Goal: Task Accomplishment & Management: Manage account settings

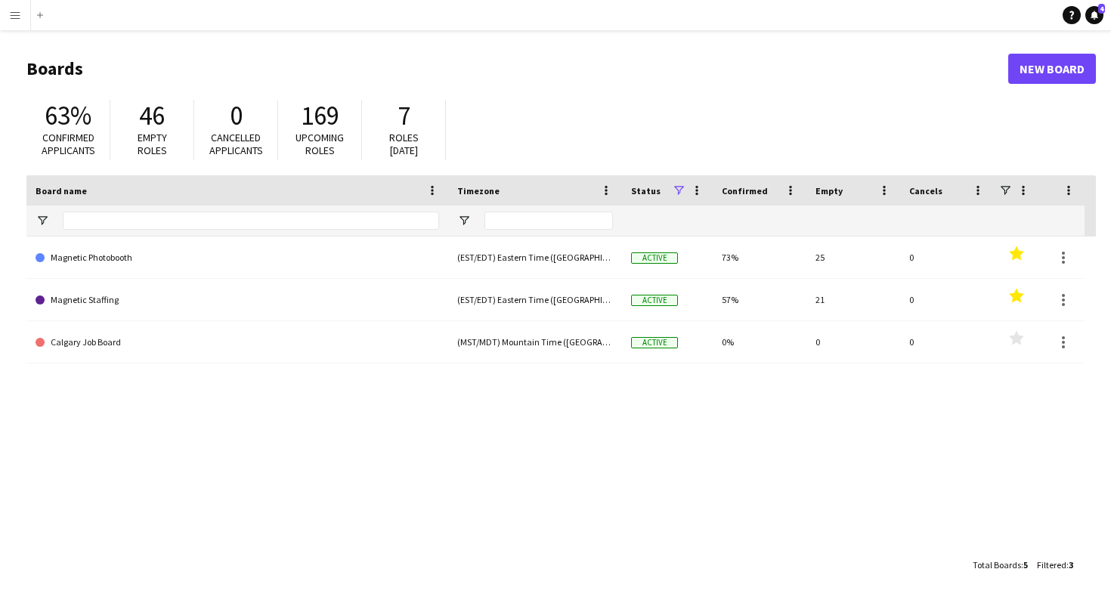
click at [18, 16] on app-icon "Menu" at bounding box center [15, 15] width 12 height 12
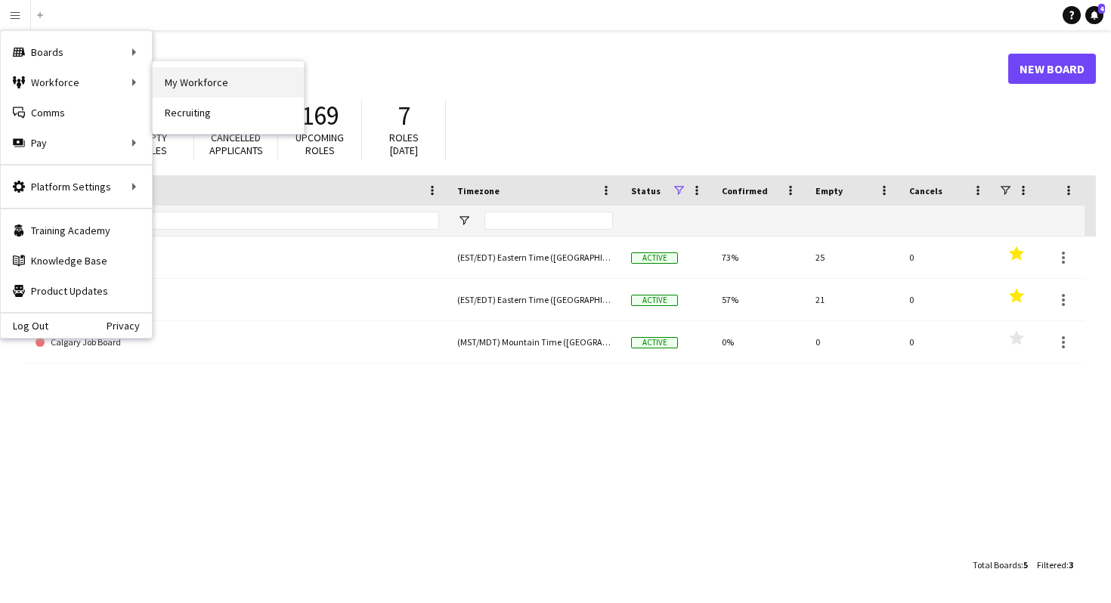
click at [180, 80] on link "My Workforce" at bounding box center [228, 82] width 151 height 30
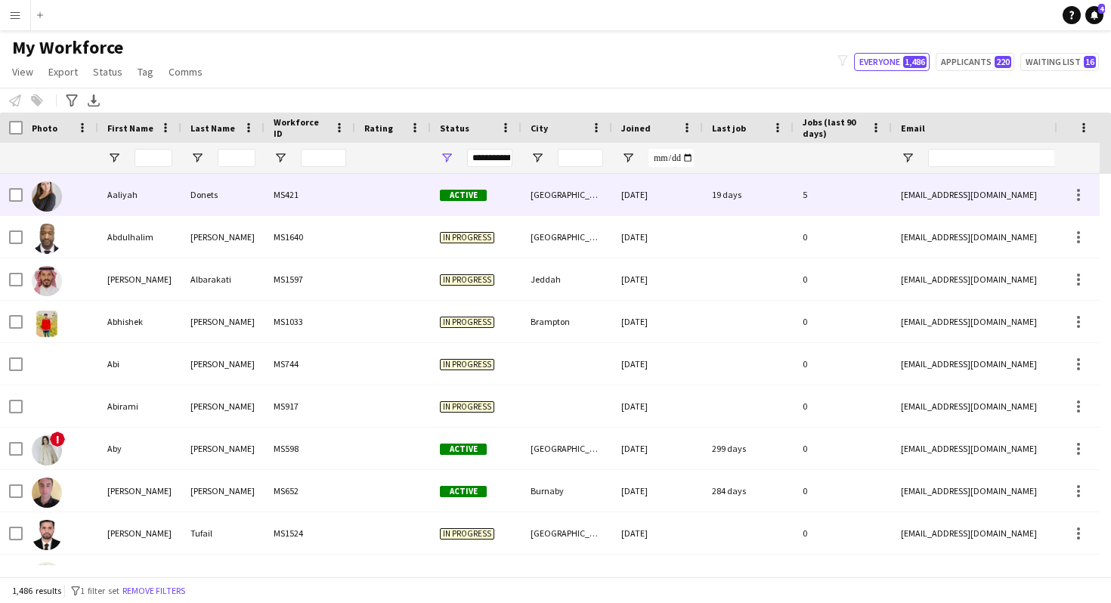
click at [342, 194] on div "MS421" at bounding box center [310, 195] width 91 height 42
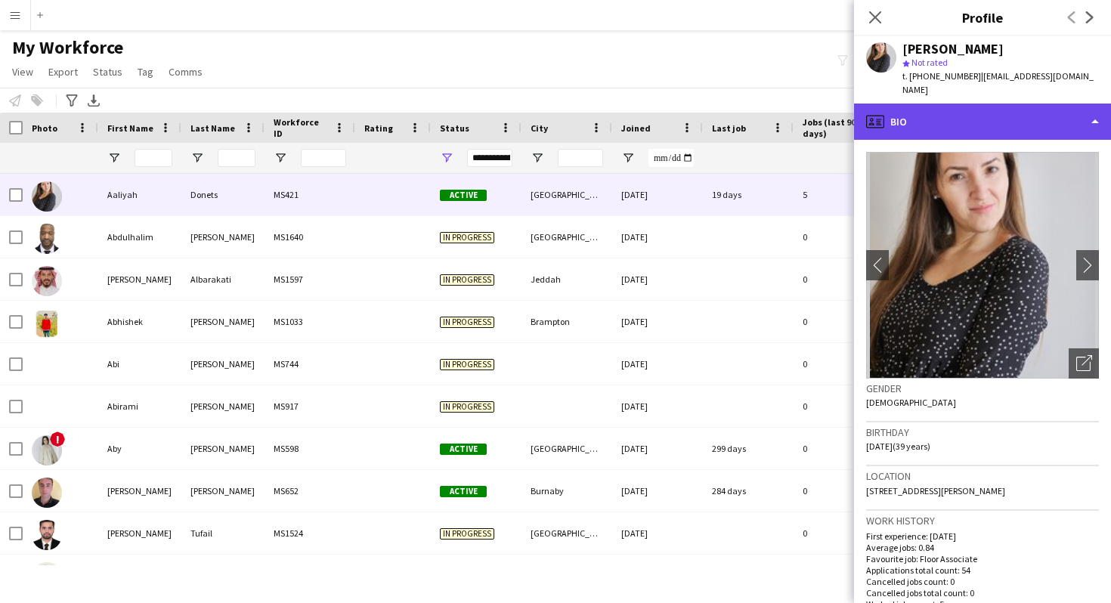
click at [1015, 118] on div "profile Bio" at bounding box center [982, 122] width 257 height 36
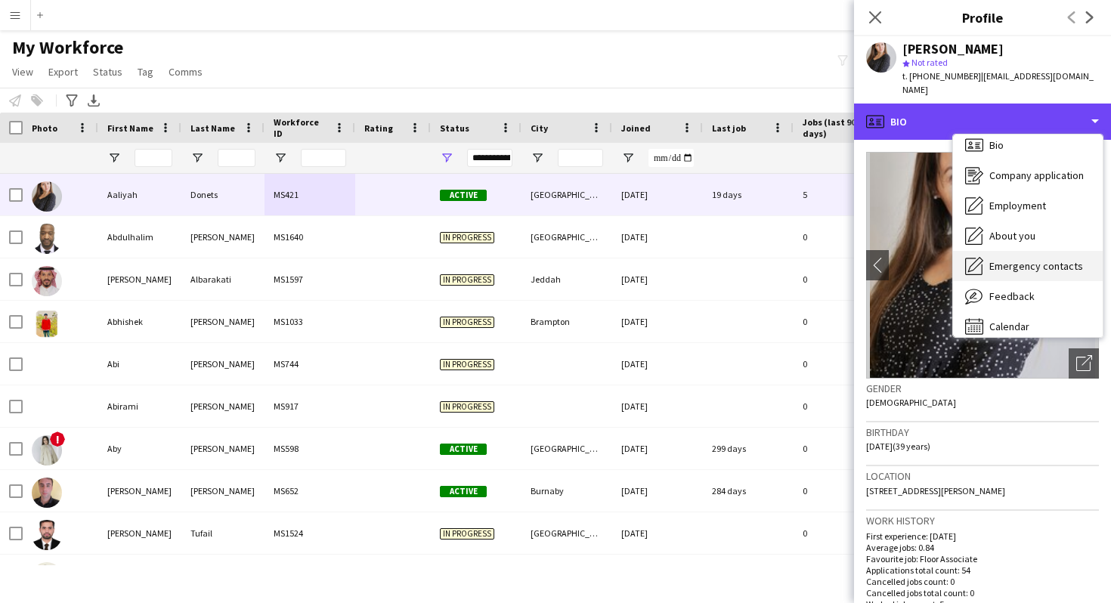
scroll to position [21, 0]
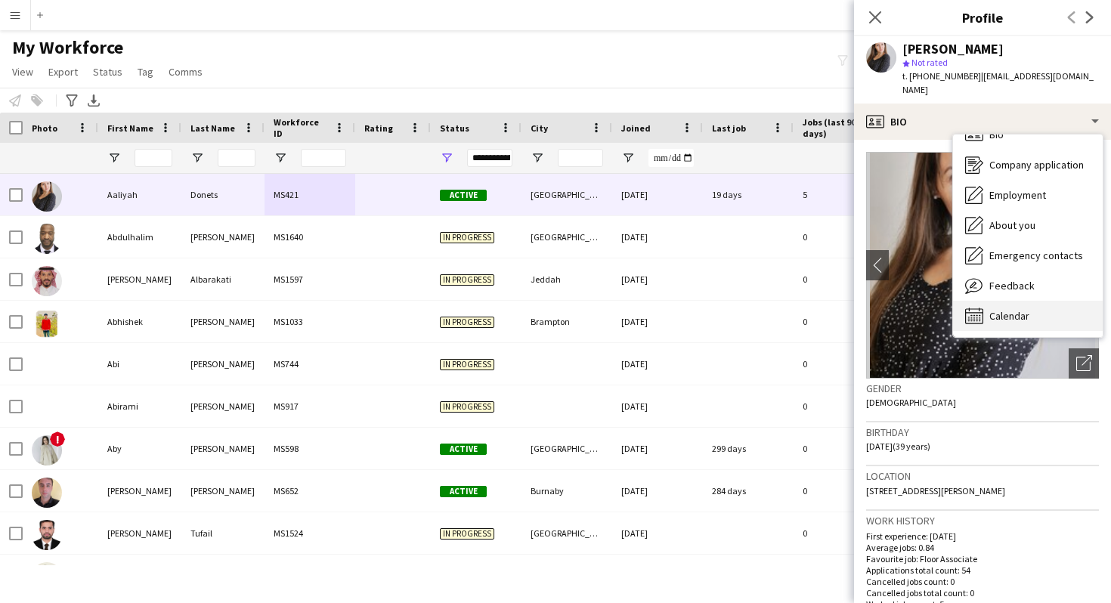
click at [1012, 309] on span "Calendar" at bounding box center [1010, 316] width 40 height 14
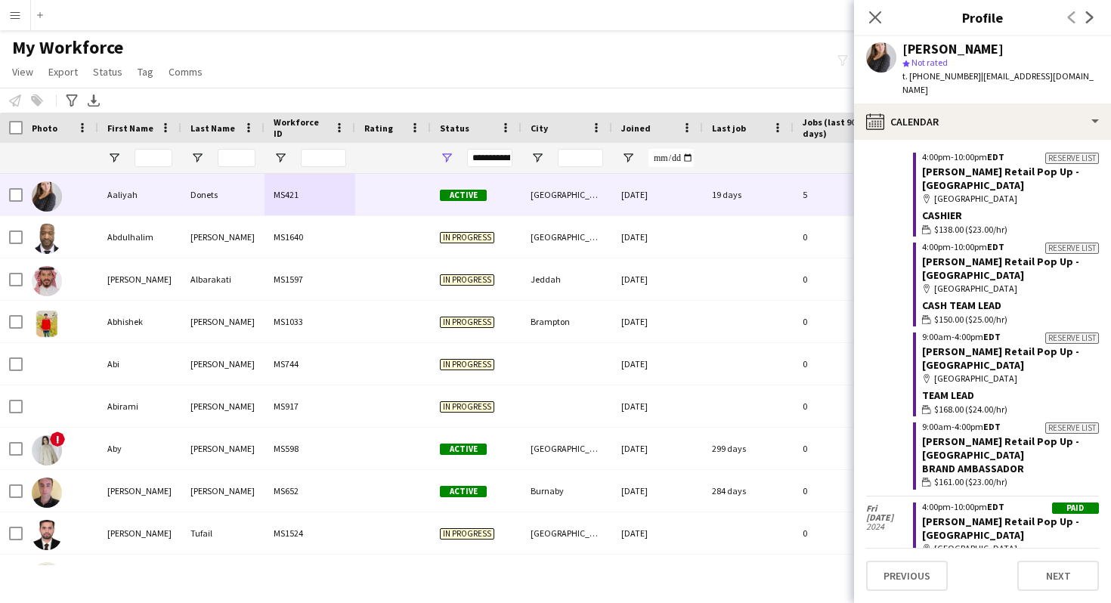
scroll to position [1947, 0]
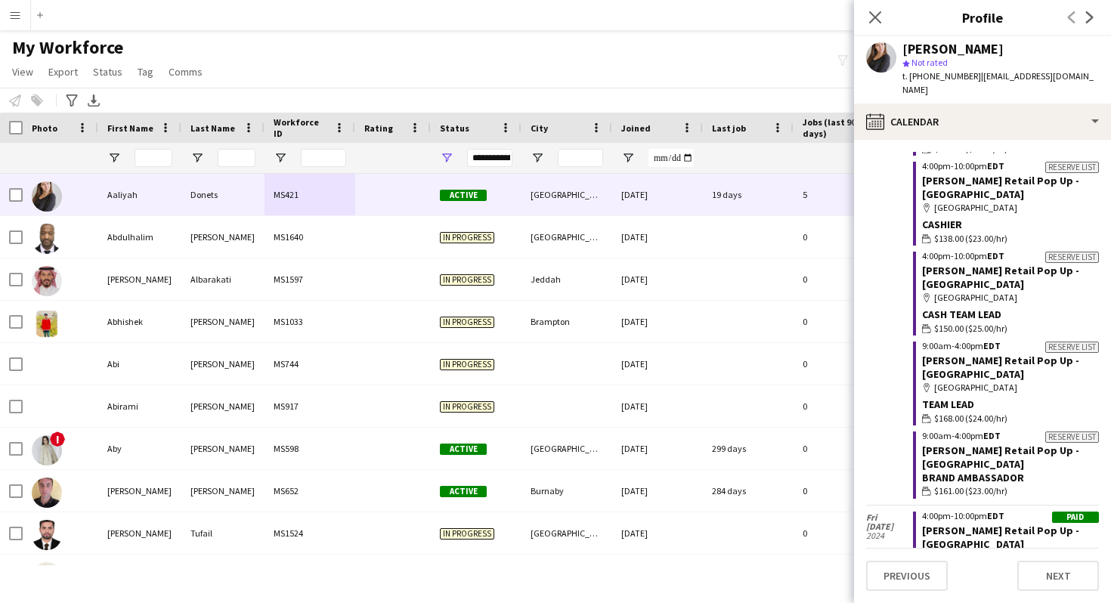
click at [722, 128] on span "Last job" at bounding box center [729, 127] width 34 height 11
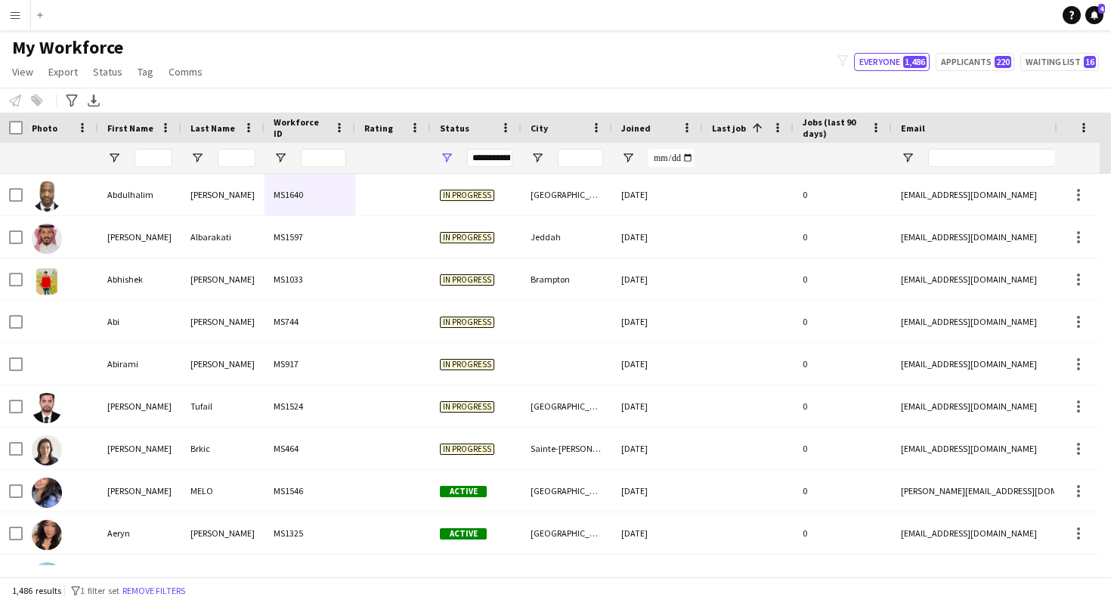
click at [722, 128] on span "Last job" at bounding box center [729, 127] width 34 height 11
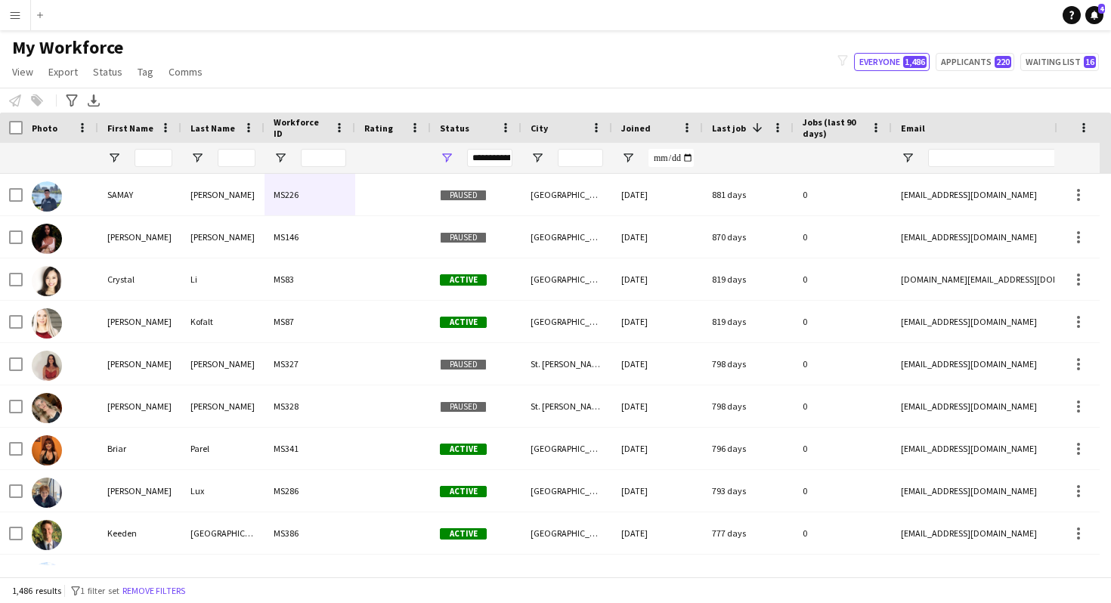
click at [722, 128] on span "Last job" at bounding box center [729, 127] width 34 height 11
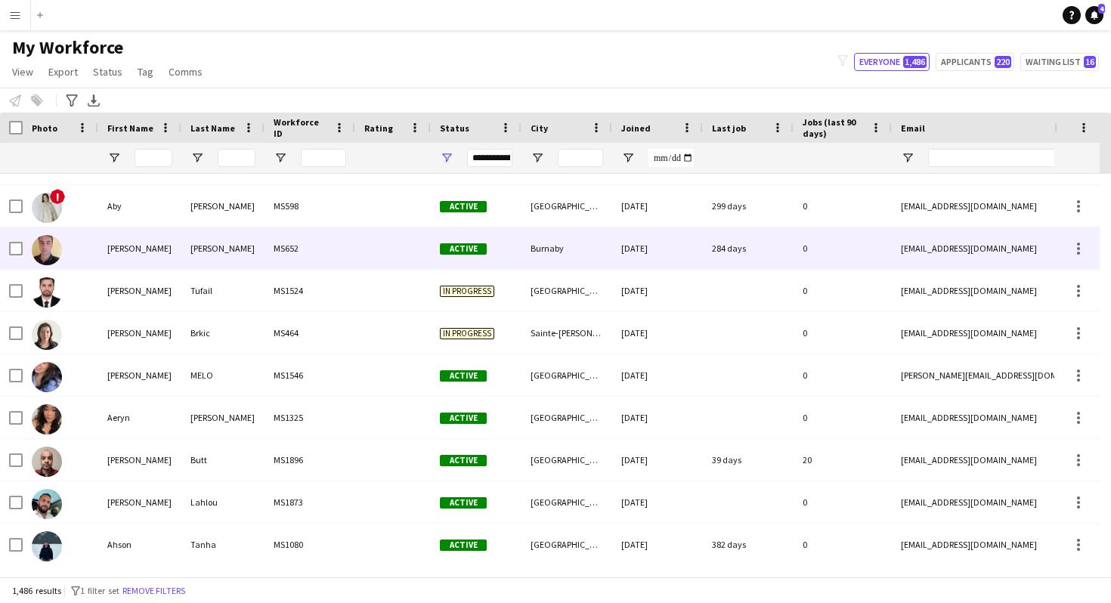
scroll to position [0, 0]
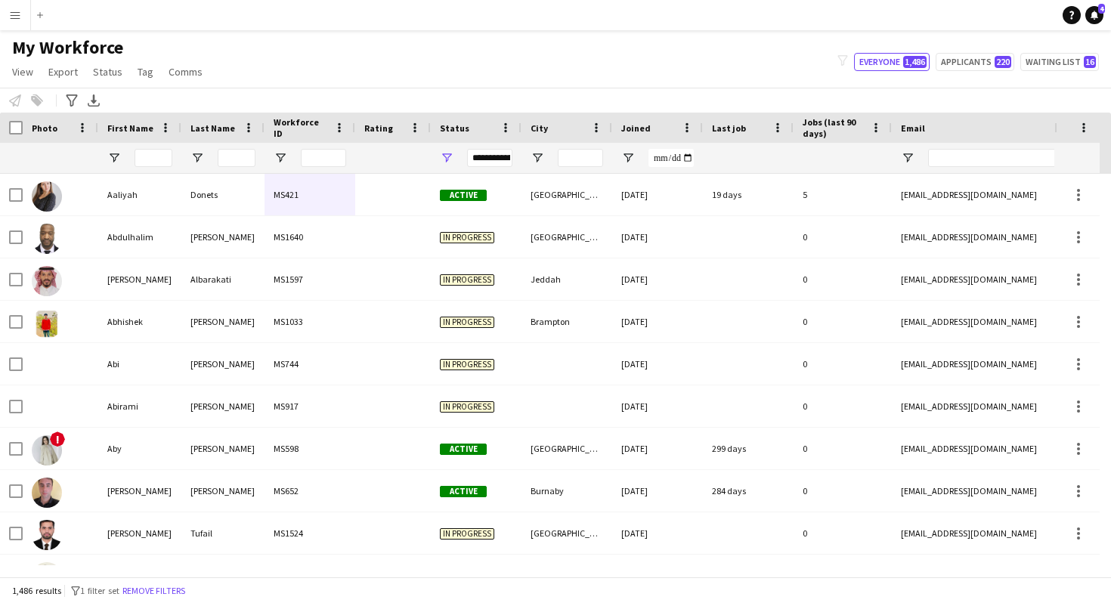
click at [724, 135] on div "Last job" at bounding box center [739, 127] width 54 height 23
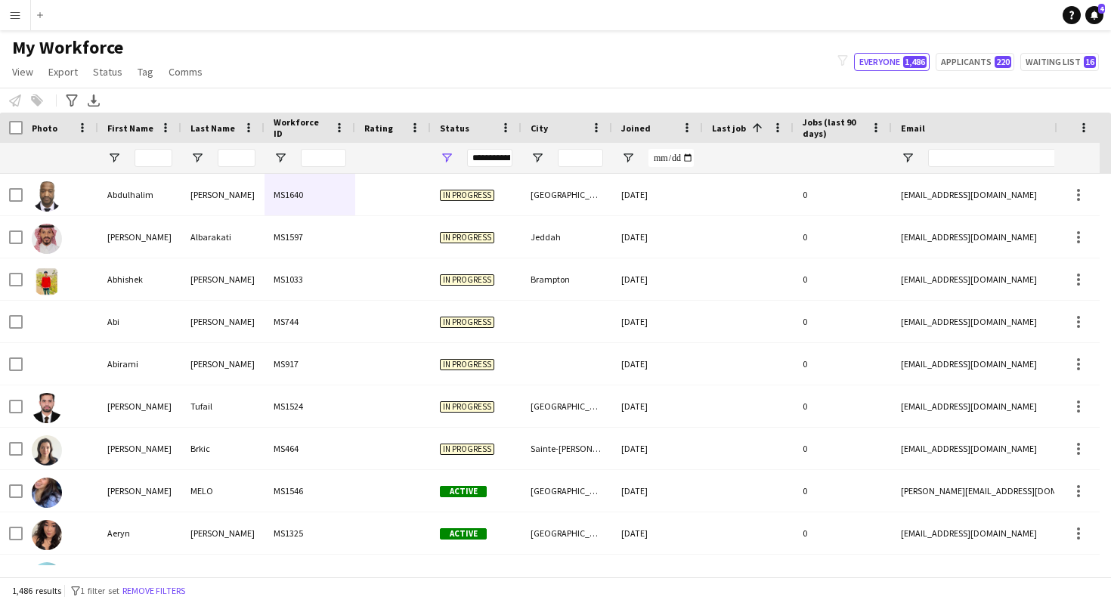
click at [729, 133] on div "Last job 1" at bounding box center [739, 127] width 54 height 23
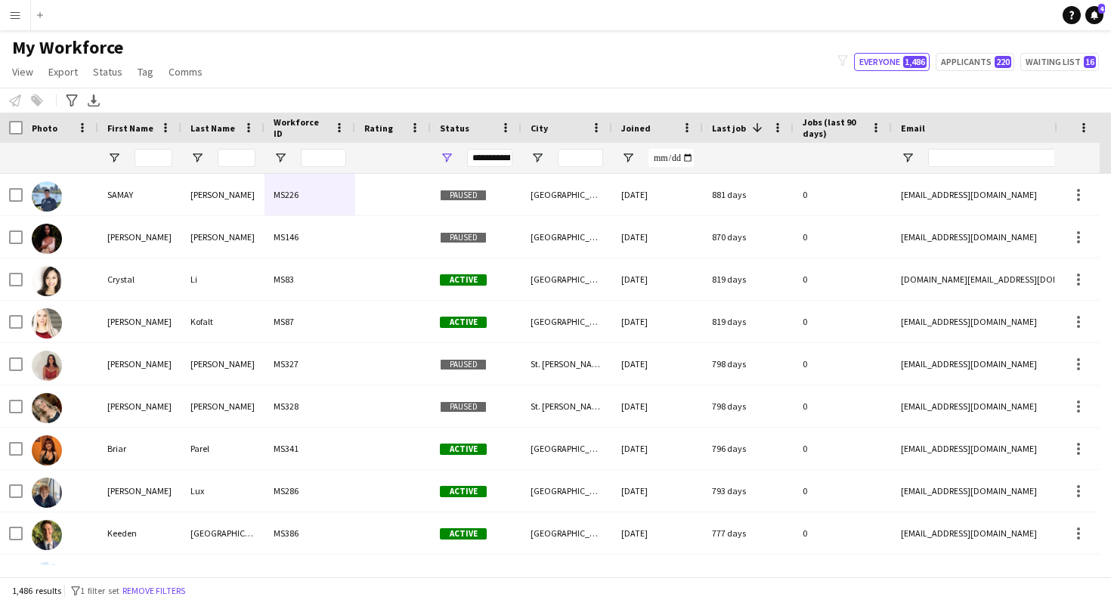
click at [748, 135] on div "Last job 1" at bounding box center [739, 127] width 54 height 23
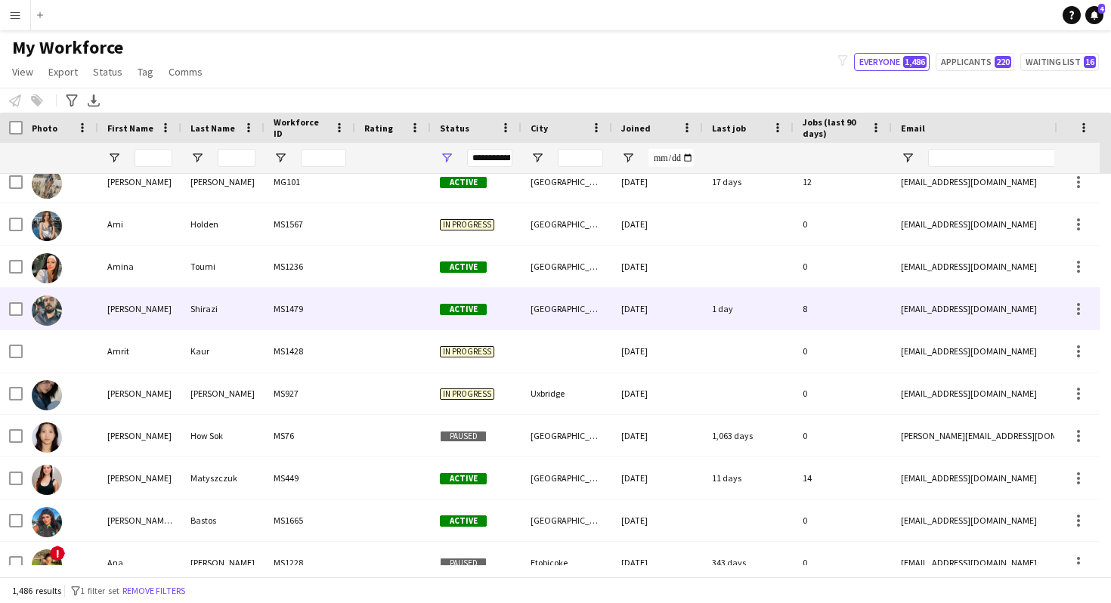
click at [366, 302] on div at bounding box center [393, 309] width 76 height 42
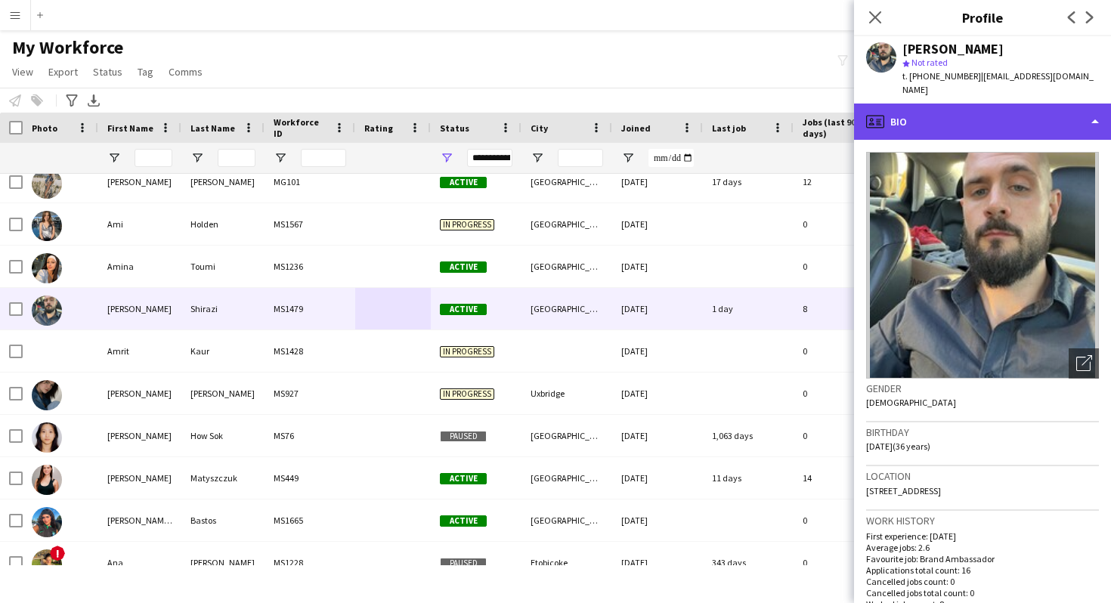
click at [1018, 113] on div "profile Bio" at bounding box center [982, 122] width 257 height 36
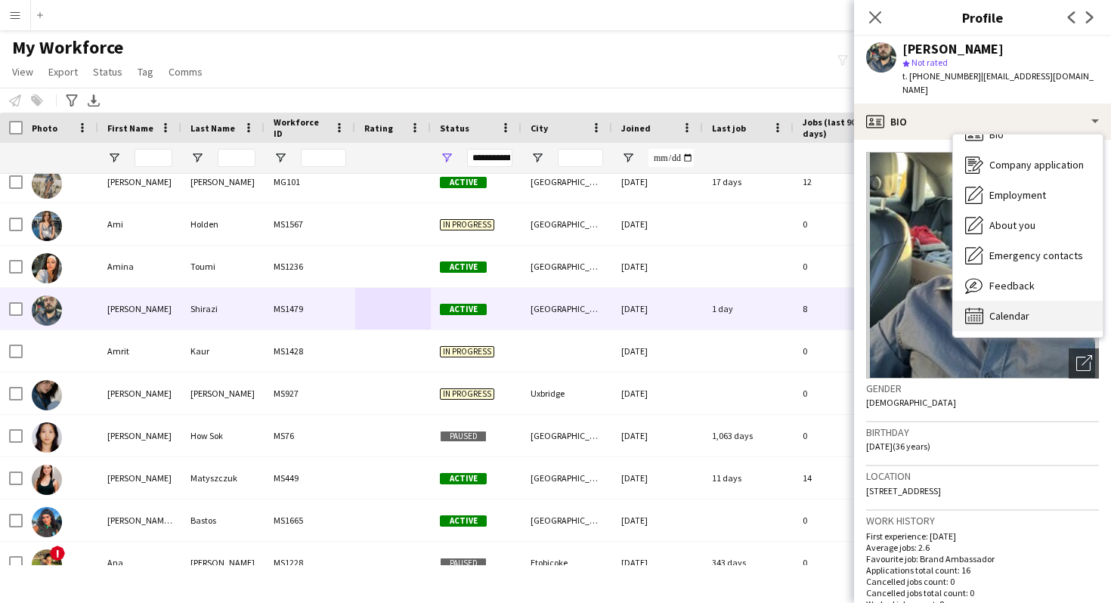
click at [1015, 309] on span "Calendar" at bounding box center [1010, 316] width 40 height 14
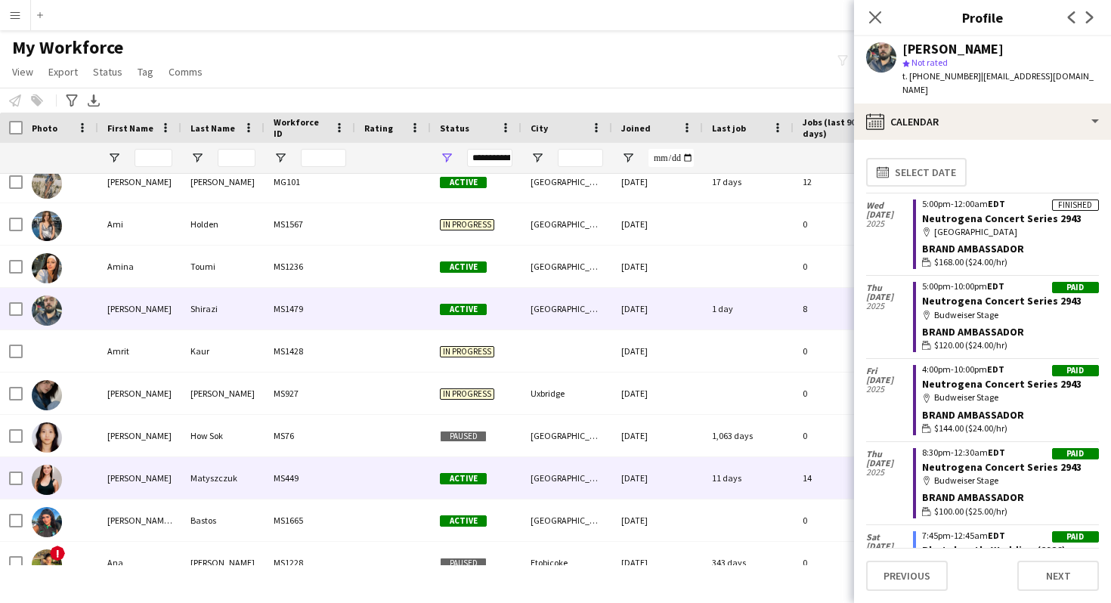
click at [510, 479] on div "Active" at bounding box center [476, 478] width 91 height 42
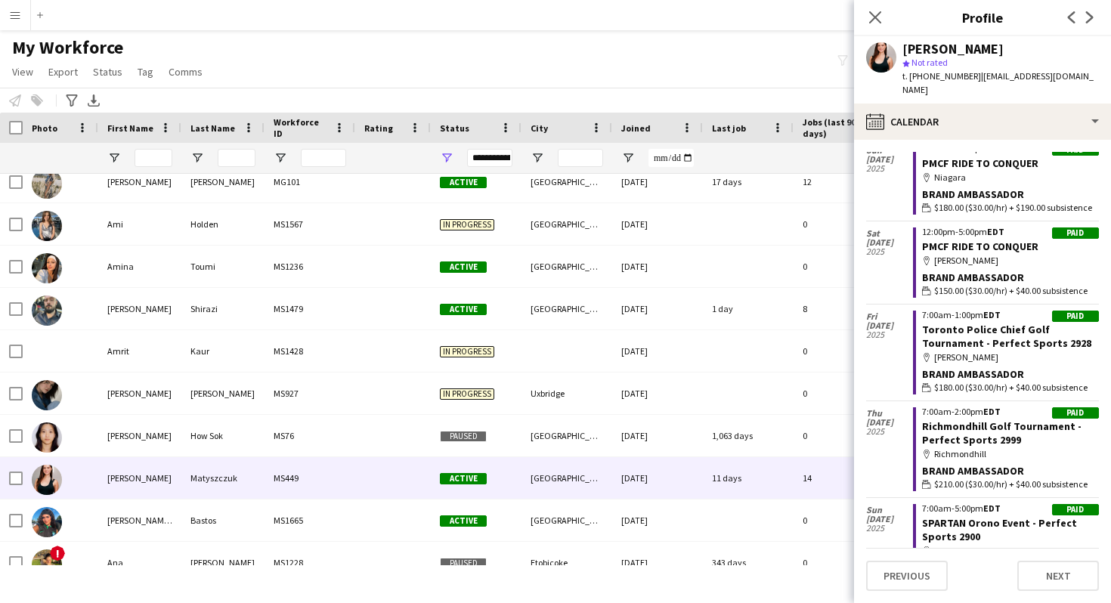
scroll to position [3036, 0]
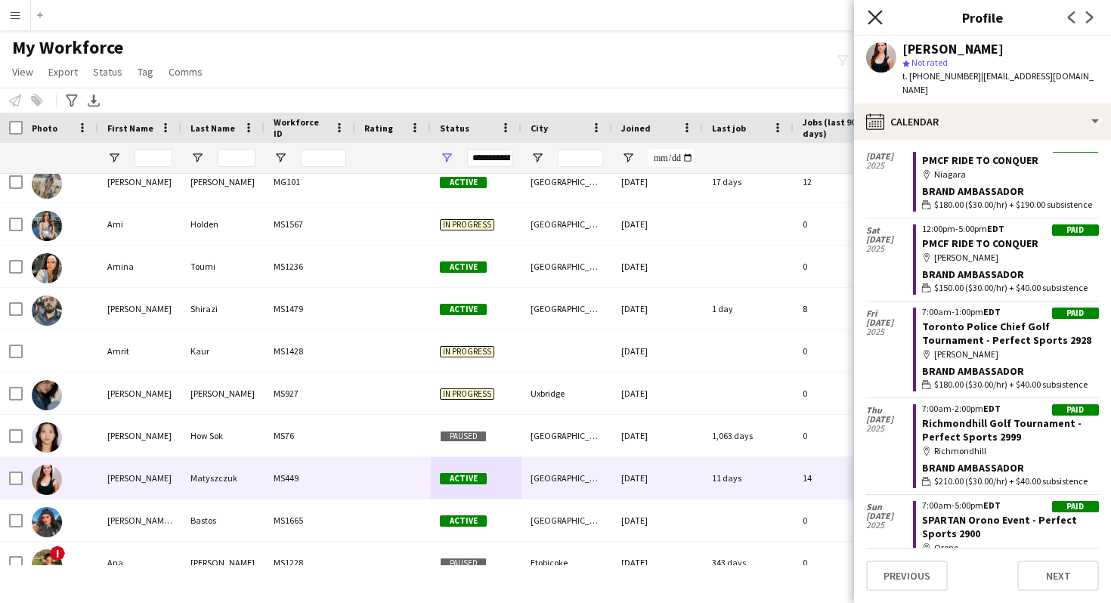
click at [875, 17] on icon at bounding box center [875, 17] width 14 height 14
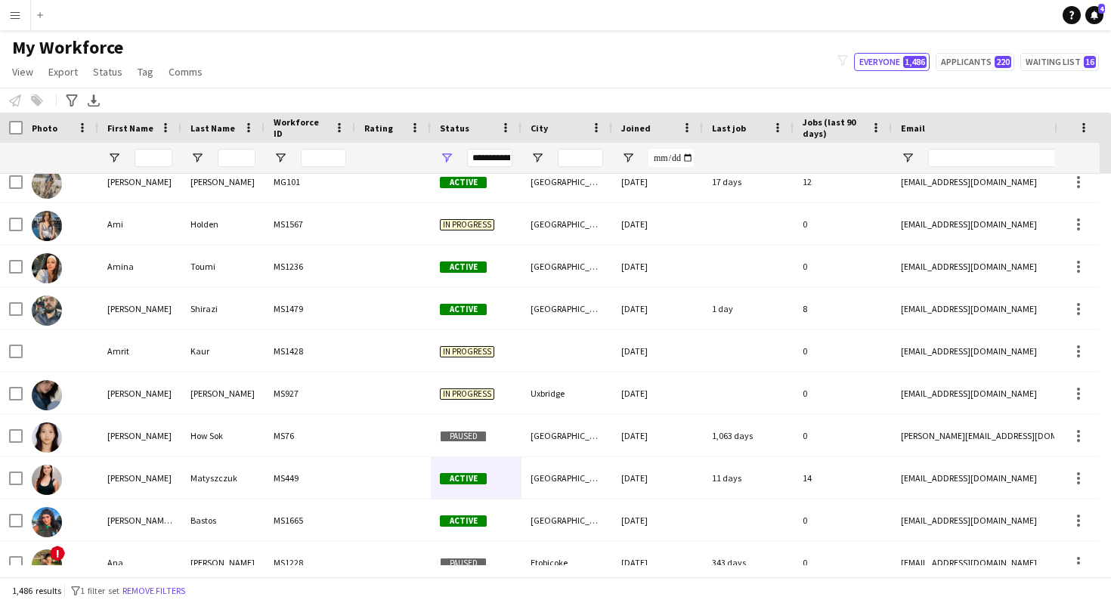
click at [17, 19] on app-icon "Menu" at bounding box center [15, 15] width 12 height 12
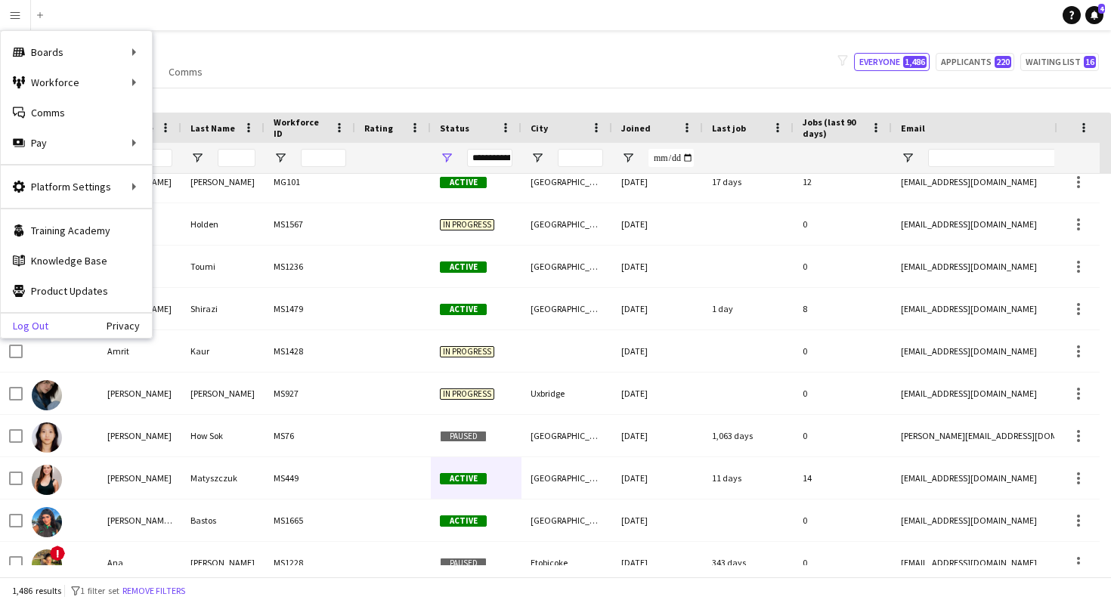
click at [45, 326] on link "Log Out" at bounding box center [25, 326] width 48 height 12
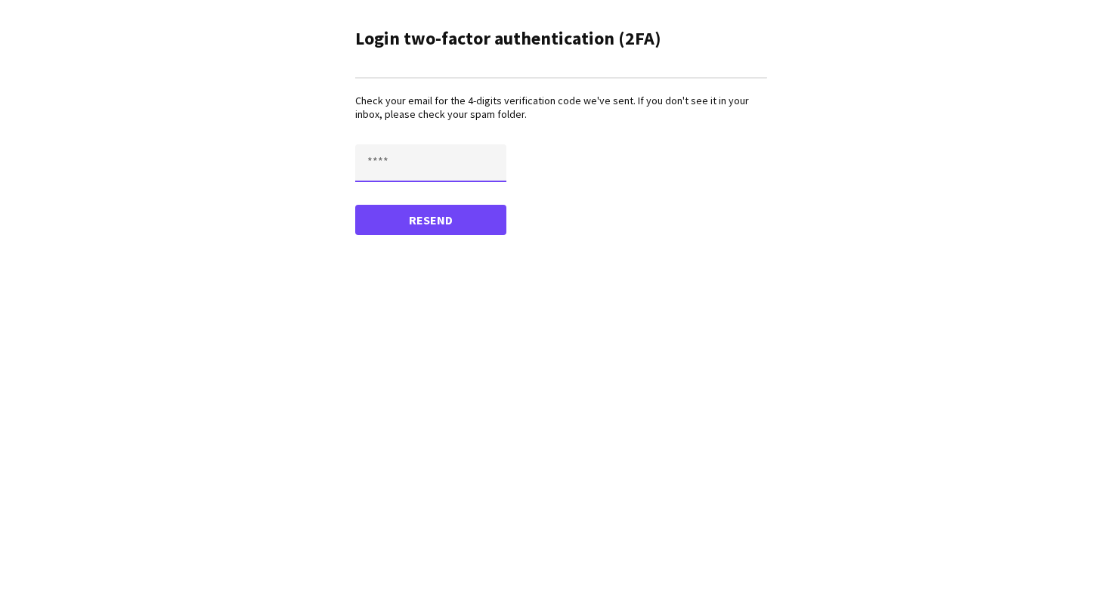
click at [374, 163] on input "text" at bounding box center [430, 163] width 151 height 38
type input "****"
click at [439, 226] on button "Confirm" at bounding box center [430, 220] width 151 height 30
